Goal: Find specific page/section: Find specific page/section

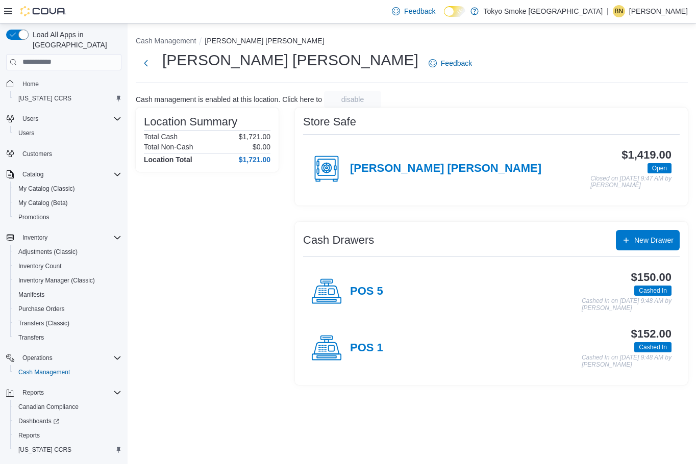
drag, startPoint x: 544, startPoint y: 97, endPoint x: 512, endPoint y: 85, distance: 33.5
click at [544, 97] on div "Cash management is enabled at this location. Click here to disable" at bounding box center [412, 99] width 552 height 16
click at [43, 78] on span "Home" at bounding box center [69, 84] width 103 height 13
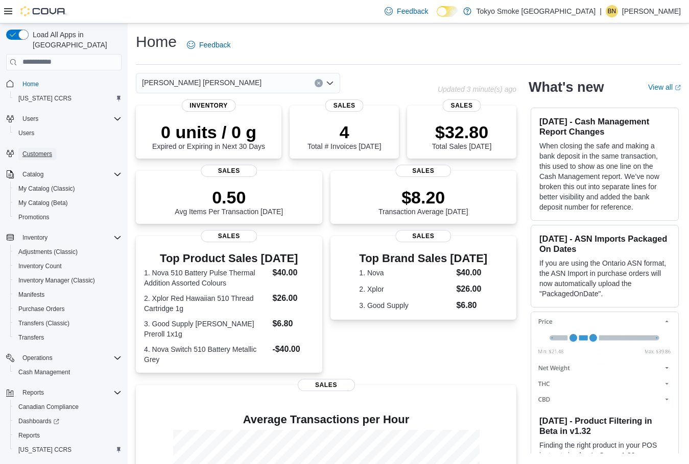
click at [35, 150] on span "Customers" at bounding box center [37, 154] width 30 height 8
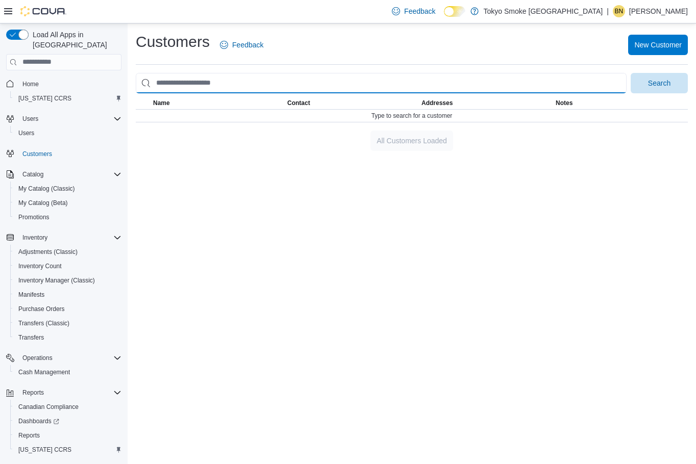
click at [251, 86] on input "search" at bounding box center [381, 83] width 491 height 20
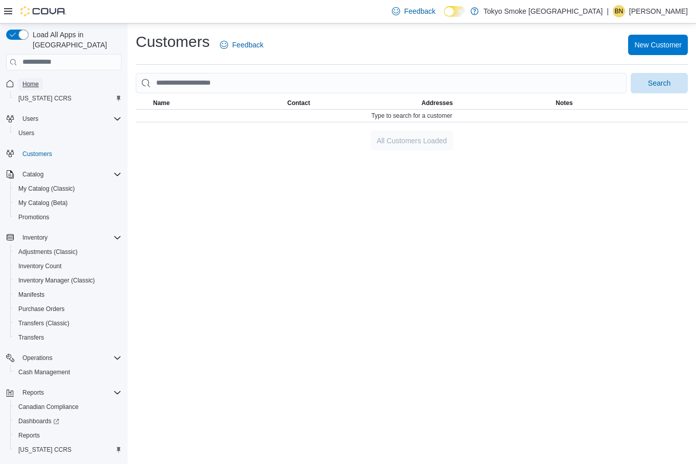
click at [34, 80] on span "Home" at bounding box center [30, 84] width 16 height 8
